Goal: Find specific page/section: Find specific page/section

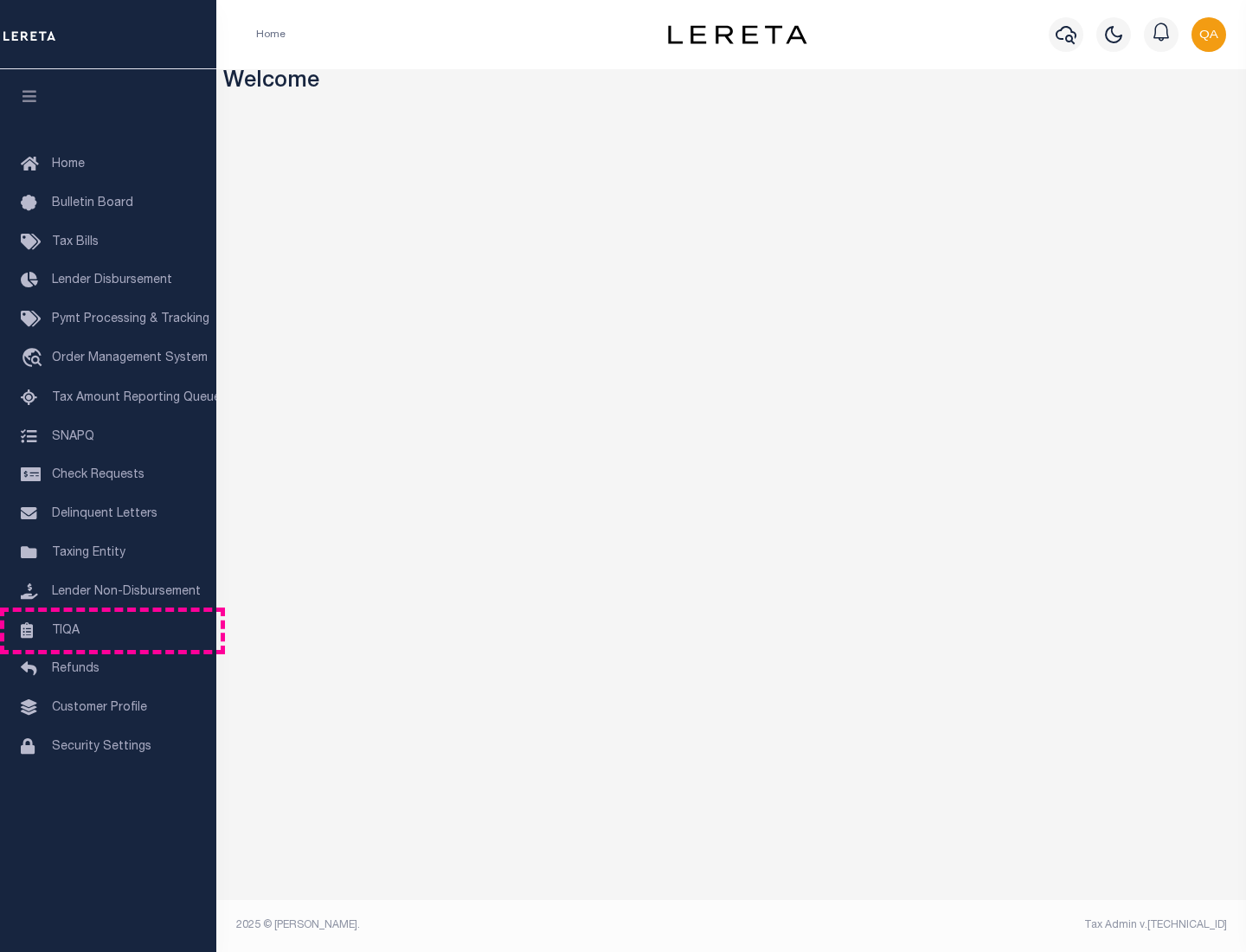
click at [108, 630] on link "TIQA" at bounding box center [108, 631] width 216 height 39
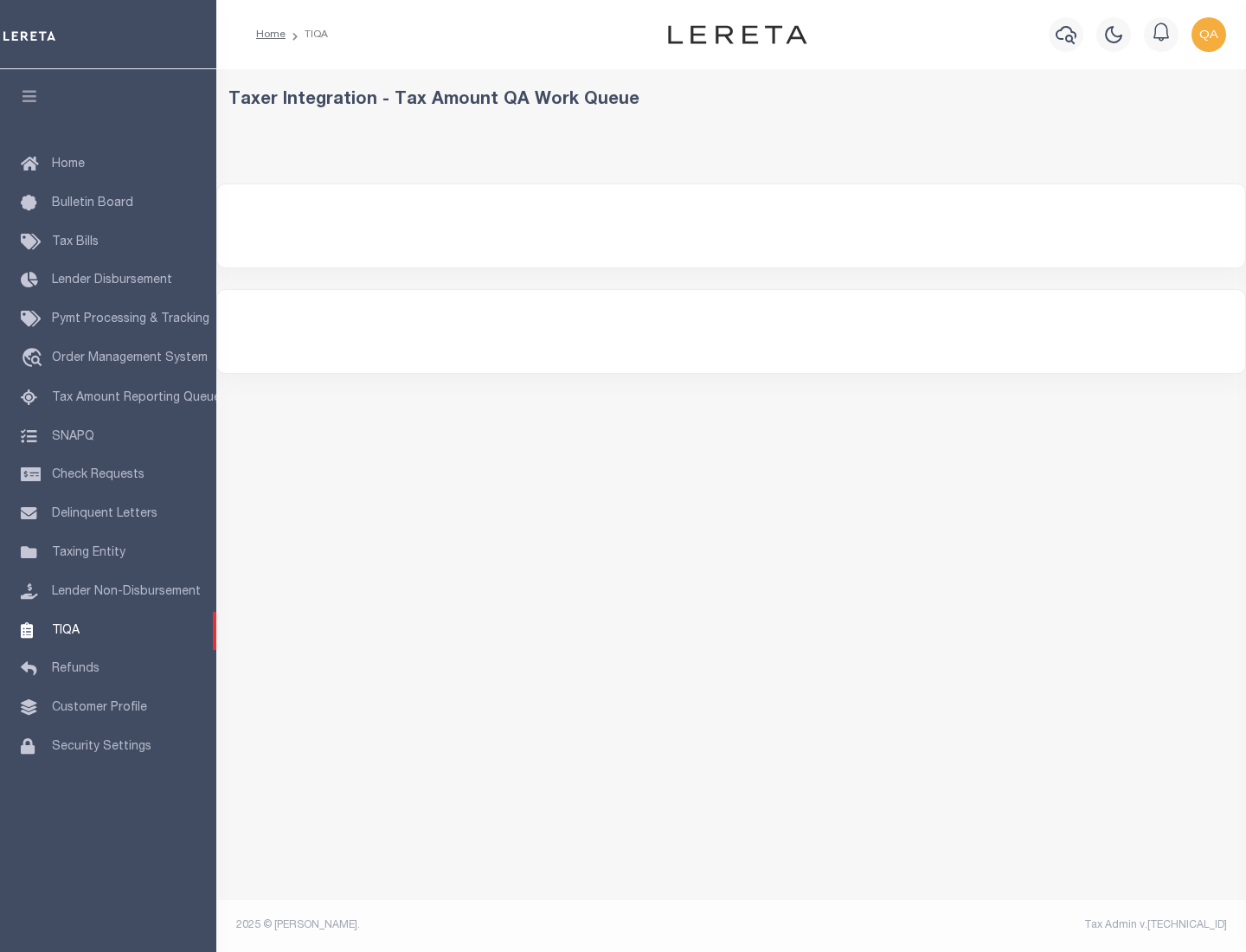
select select "200"
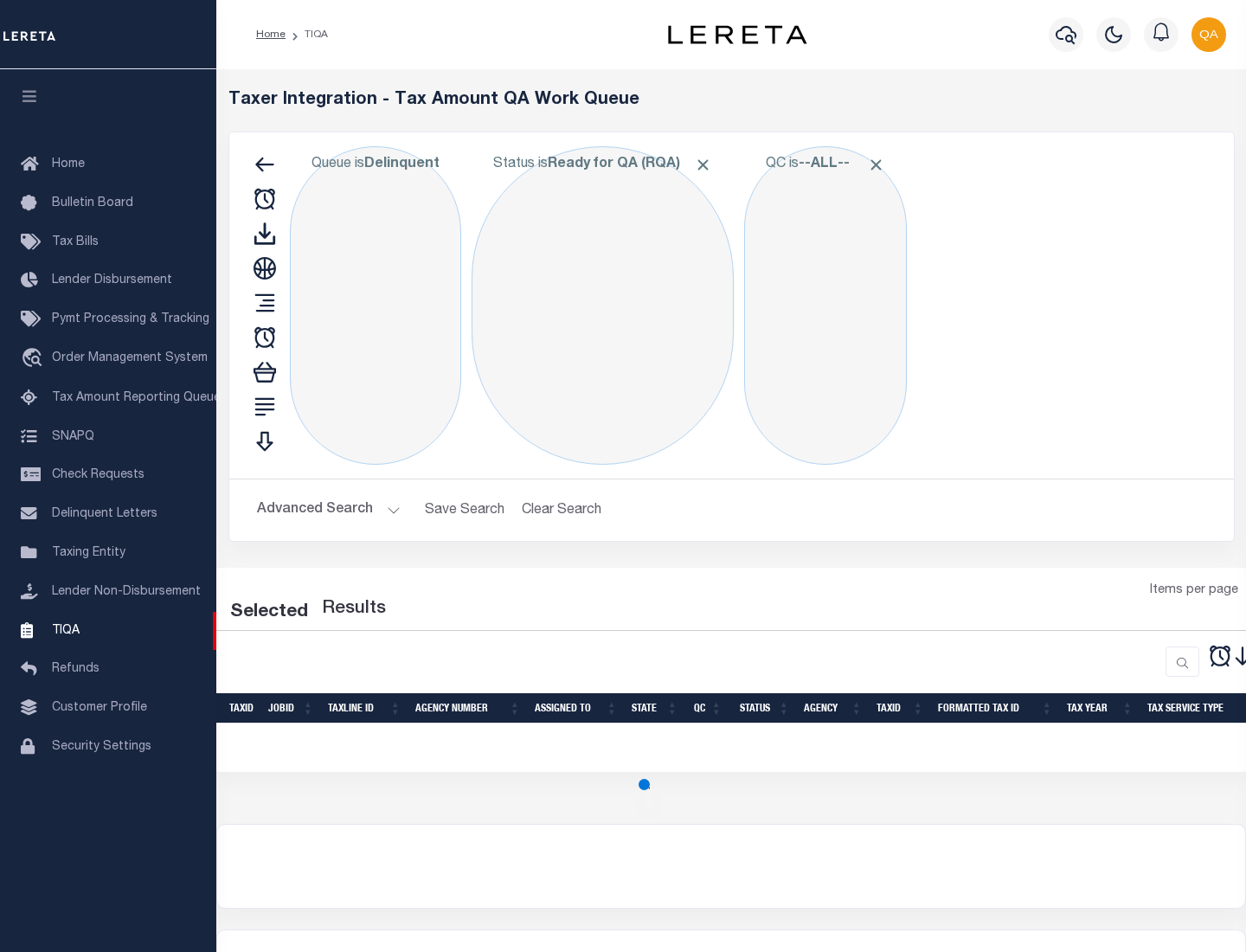
select select "200"
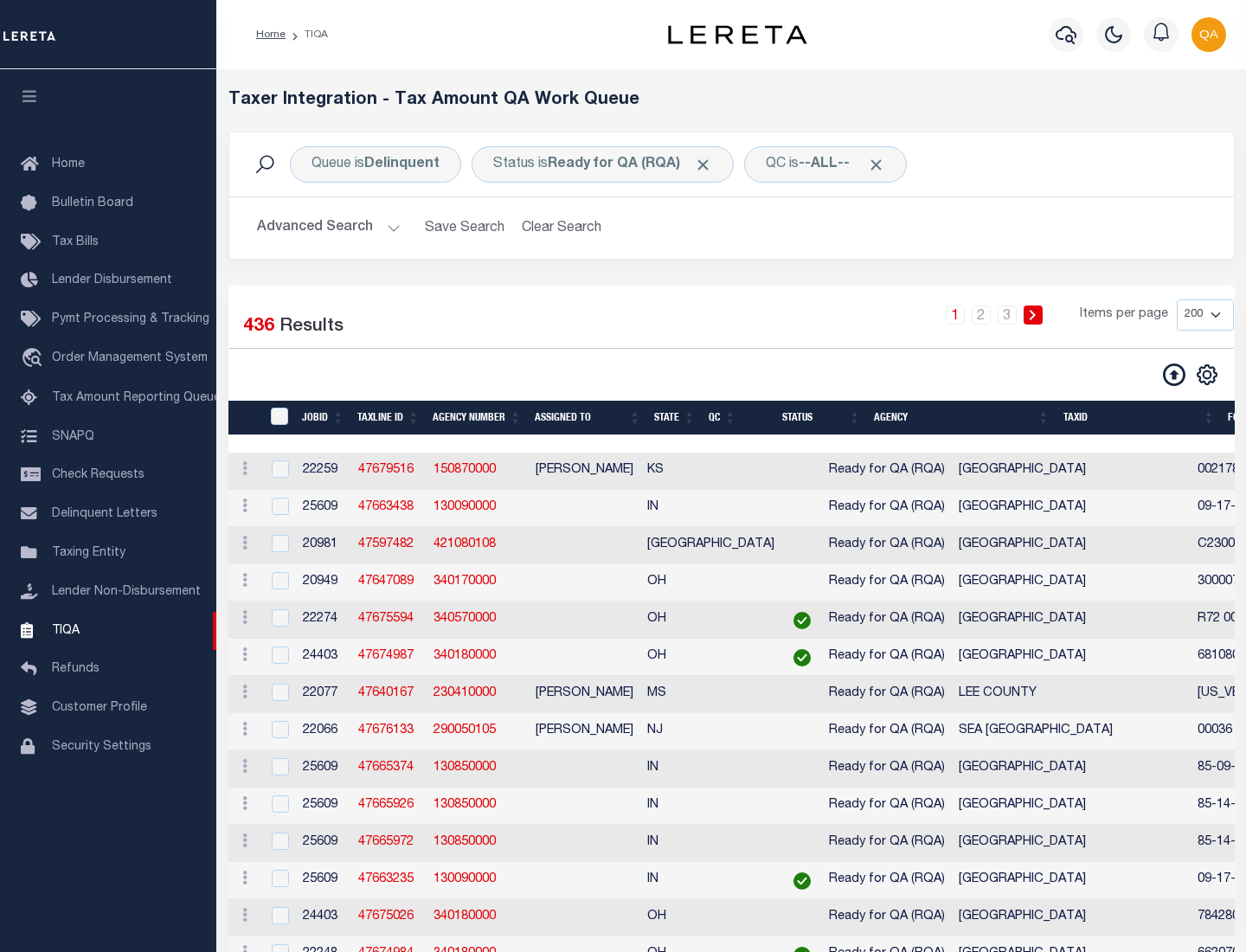
click at [708, 165] on span "Click to Remove" at bounding box center [703, 165] width 18 height 18
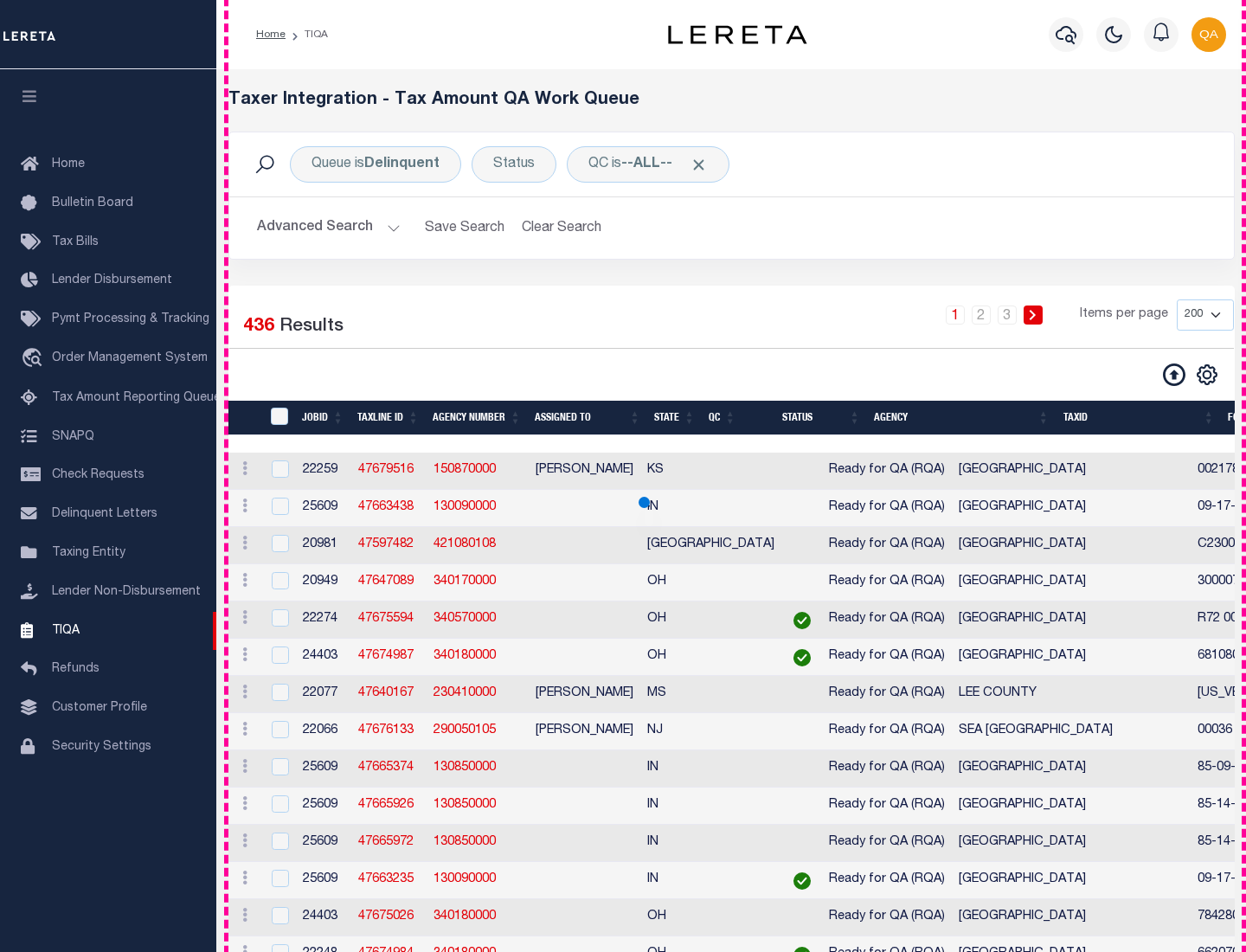
scroll to position [3696, 0]
